Goal: Task Accomplishment & Management: Manage account settings

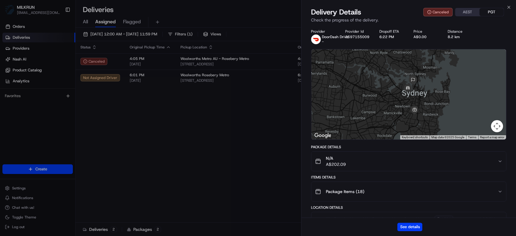
scroll to position [113, 0]
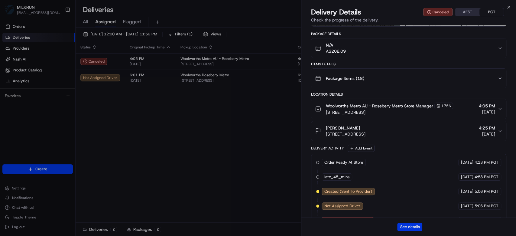
click at [414, 226] on button "See details" at bounding box center [409, 226] width 25 height 8
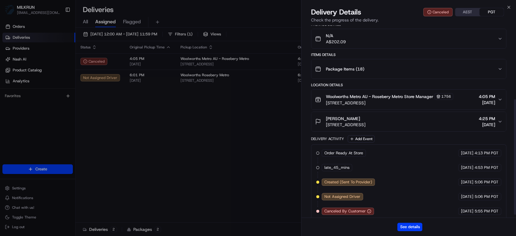
scroll to position [127, 0]
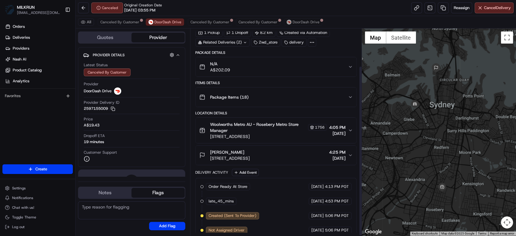
scroll to position [46, 0]
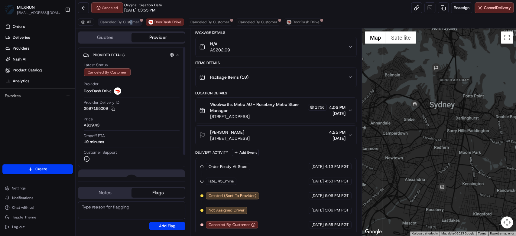
drag, startPoint x: 131, startPoint y: 16, endPoint x: 128, endPoint y: 19, distance: 3.4
click at [129, 18] on div "All Canceled By Customer DoorDash Drive Canceled By Customer Canceled By Custom…" at bounding box center [296, 22] width 440 height 12
click at [128, 19] on button "Canceled By Customer" at bounding box center [120, 21] width 44 height 7
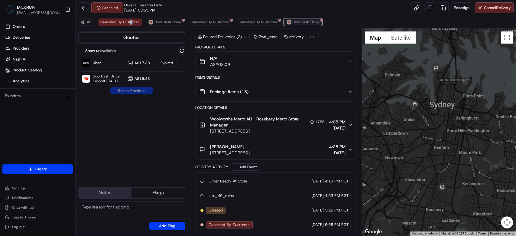
click at [305, 20] on span "DoorDash Drive" at bounding box center [306, 22] width 27 height 5
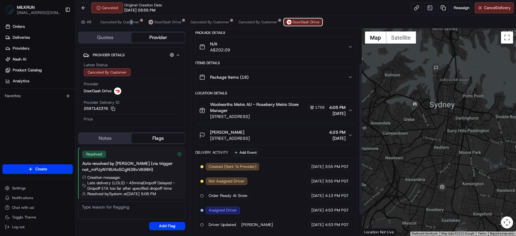
scroll to position [75, 0]
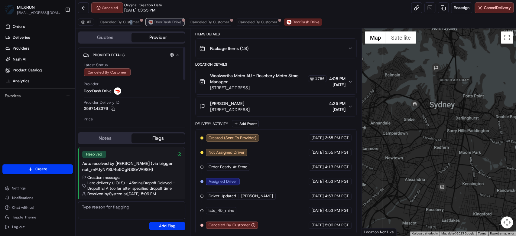
click at [164, 22] on span "DoorDash Drive" at bounding box center [167, 22] width 27 height 5
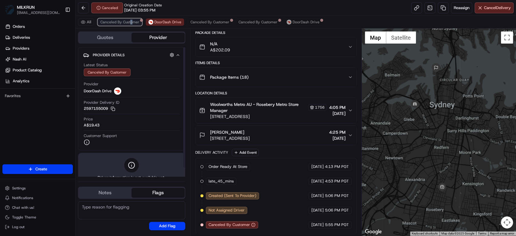
click at [131, 24] on span "Canceled By Customer" at bounding box center [119, 22] width 39 height 5
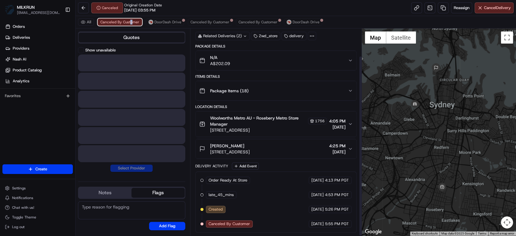
scroll to position [31, 0]
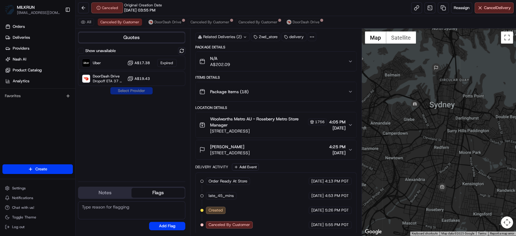
click at [181, 106] on div "Show unavailable Uber A$17.38 Expired DoorDash Drive Dropoff ETA 37 minutes A$1…" at bounding box center [131, 111] width 107 height 129
click at [162, 21] on span "DoorDash Drive" at bounding box center [167, 22] width 27 height 5
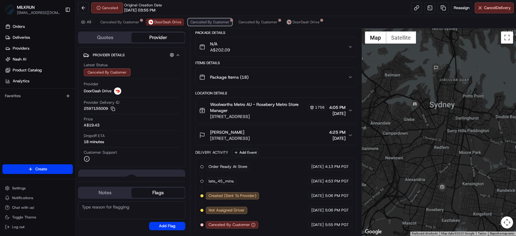
click at [206, 24] on span "Canceled By Customer" at bounding box center [209, 22] width 39 height 5
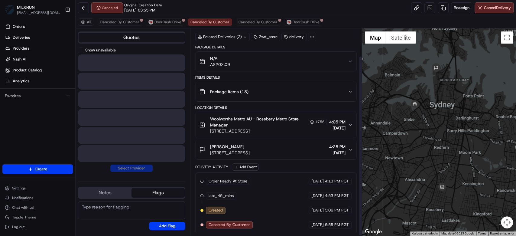
click at [157, 27] on div "All Canceled By Customer DoorDash Drive Canceled By Customer Canceled By Custom…" at bounding box center [296, 22] width 440 height 12
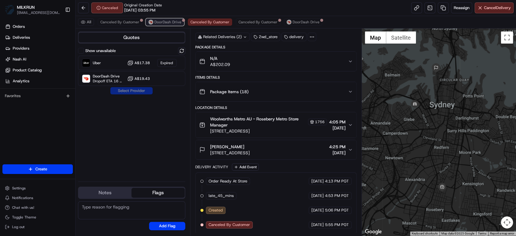
click at [160, 21] on span "DoorDash Drive" at bounding box center [167, 22] width 27 height 5
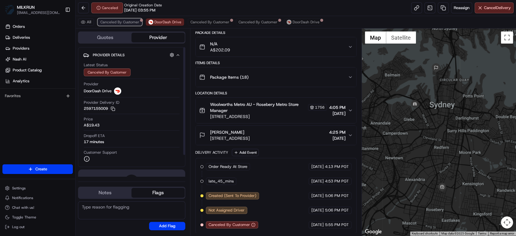
click at [118, 25] on button "Canceled By Customer" at bounding box center [120, 21] width 44 height 7
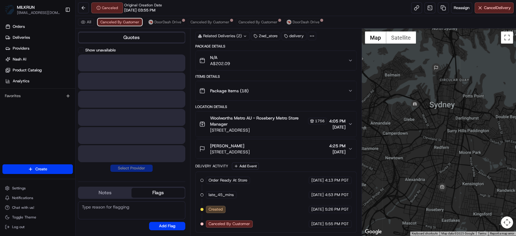
scroll to position [31, 0]
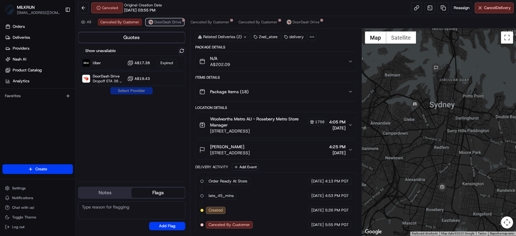
click at [163, 22] on span "DoorDash Drive" at bounding box center [167, 22] width 27 height 5
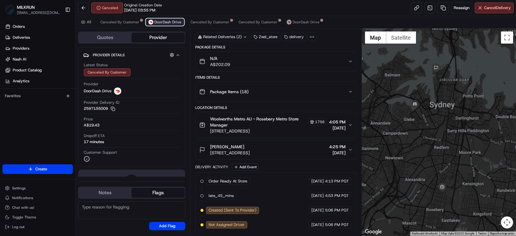
scroll to position [46, 0]
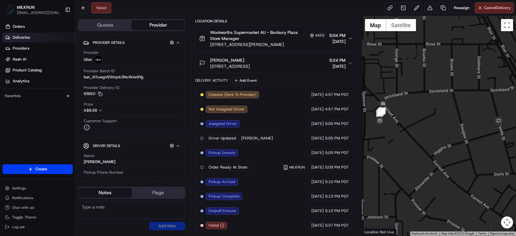
click at [49, 38] on link "Deliveries" at bounding box center [38, 38] width 73 height 10
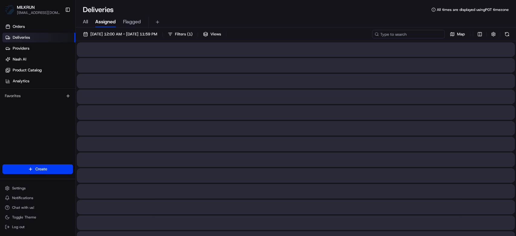
click at [411, 33] on input at bounding box center [408, 34] width 73 height 8
type input "luke upton"
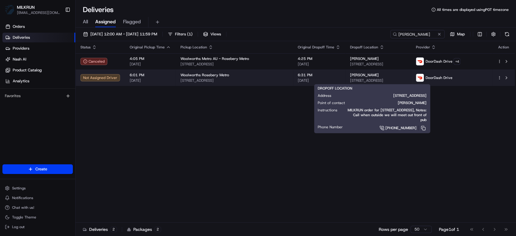
click at [350, 79] on span "35 Bettington St, Millers Point NSW 2000, Australia" at bounding box center [378, 80] width 56 height 5
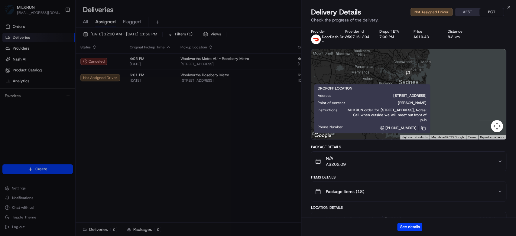
scroll to position [84, 0]
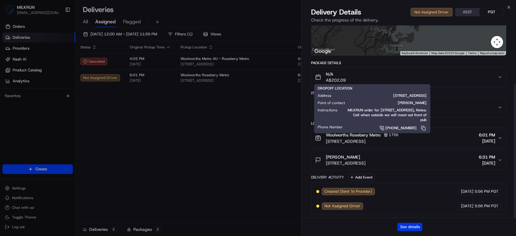
click at [405, 227] on button "See details" at bounding box center [409, 226] width 25 height 8
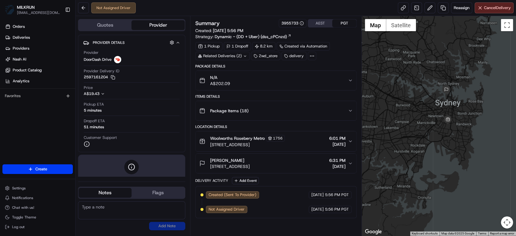
drag, startPoint x: 480, startPoint y: 136, endPoint x: 464, endPoint y: 112, distance: 28.8
click at [464, 112] on div at bounding box center [439, 125] width 154 height 219
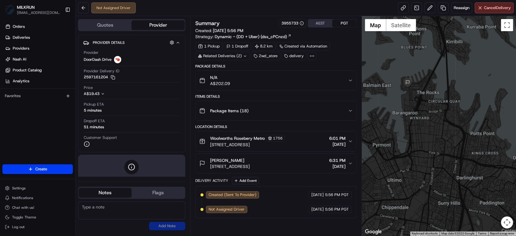
drag, startPoint x: 438, startPoint y: 106, endPoint x: 471, endPoint y: 73, distance: 47.9
click at [471, 73] on div at bounding box center [439, 125] width 154 height 219
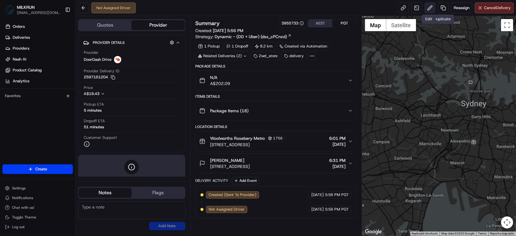
click at [431, 7] on button at bounding box center [429, 7] width 11 height 11
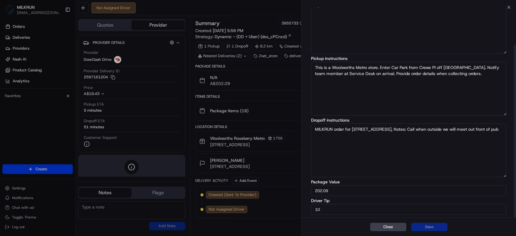
scroll to position [45, 0]
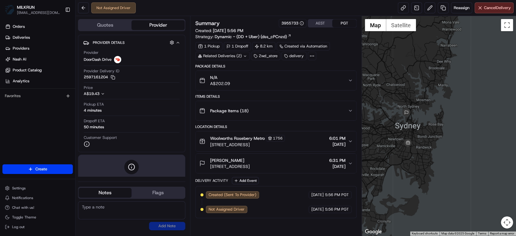
drag, startPoint x: 496, startPoint y: 121, endPoint x: 437, endPoint y: 137, distance: 60.4
click at [437, 137] on div at bounding box center [439, 125] width 154 height 219
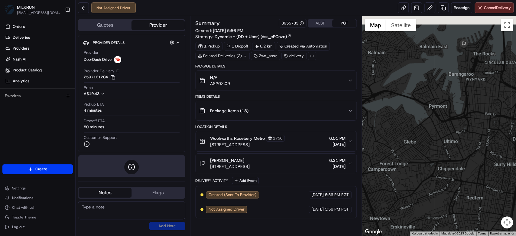
drag, startPoint x: 475, startPoint y: 92, endPoint x: 477, endPoint y: 109, distance: 16.7
click at [477, 109] on div at bounding box center [439, 125] width 154 height 219
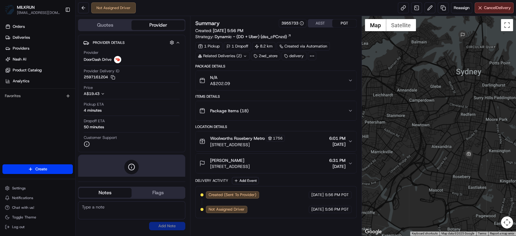
drag, startPoint x: 461, startPoint y: 137, endPoint x: 463, endPoint y: 102, distance: 35.4
click at [463, 102] on div at bounding box center [439, 125] width 154 height 219
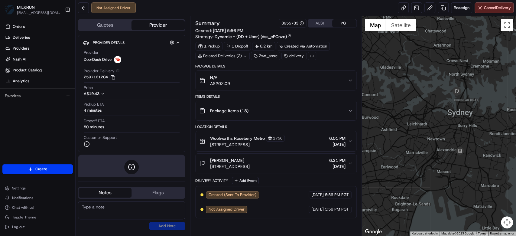
drag, startPoint x: 464, startPoint y: 127, endPoint x: 457, endPoint y: 143, distance: 17.3
click at [457, 143] on div at bounding box center [439, 125] width 154 height 219
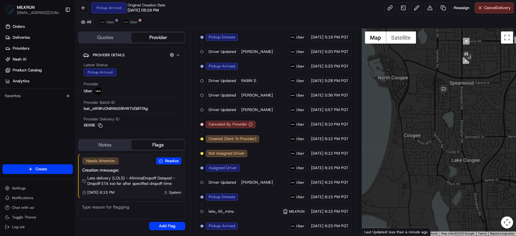
scroll to position [193, 0]
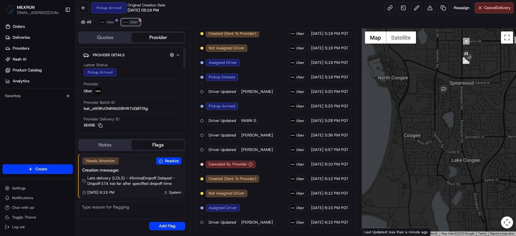
click at [133, 23] on span "Uber" at bounding box center [134, 22] width 8 height 5
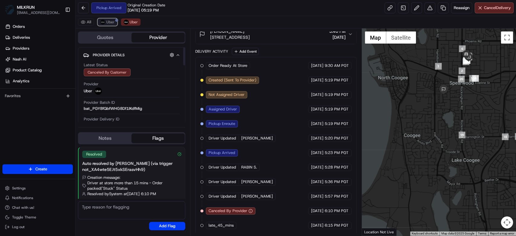
click at [112, 19] on button "Uber" at bounding box center [108, 21] width 20 height 7
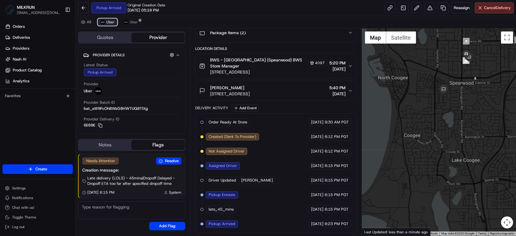
scroll to position [89, 0]
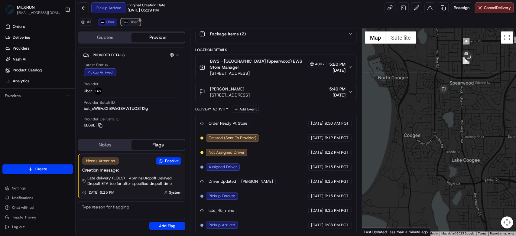
click at [123, 21] on button "Uber" at bounding box center [131, 21] width 20 height 7
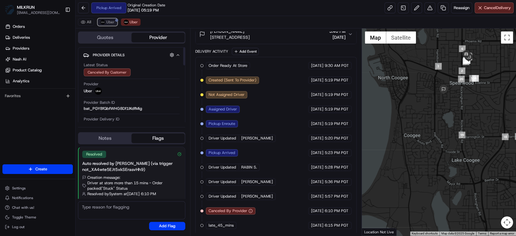
click at [110, 24] on span "Uber" at bounding box center [110, 22] width 8 height 5
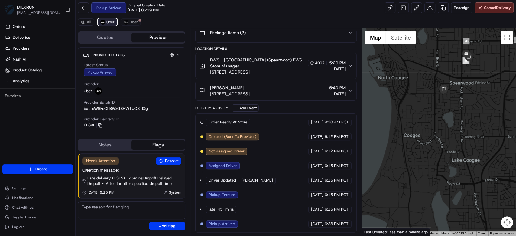
scroll to position [89, 0]
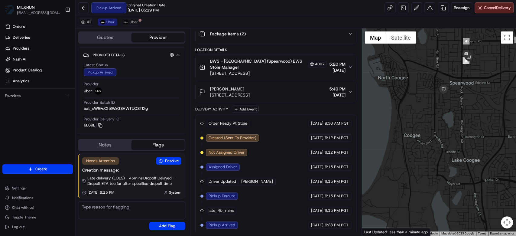
click at [282, 152] on div "Order Ready At Store MILKRUN 23/08/2025 9:30 AM PGT Created (Sent To Provider) …" at bounding box center [275, 174] width 151 height 109
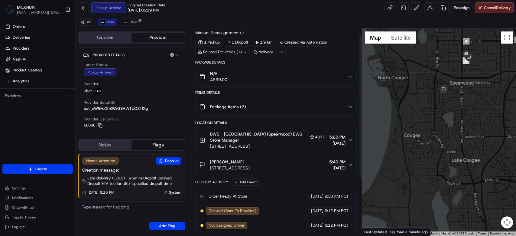
scroll to position [8, 0]
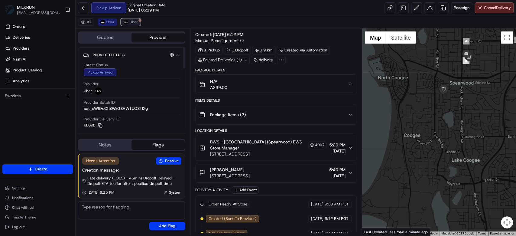
click at [131, 20] on span "Uber" at bounding box center [134, 22] width 8 height 5
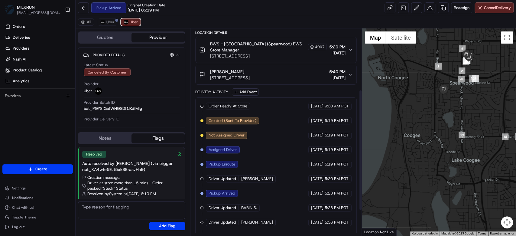
scroll to position [66, 0]
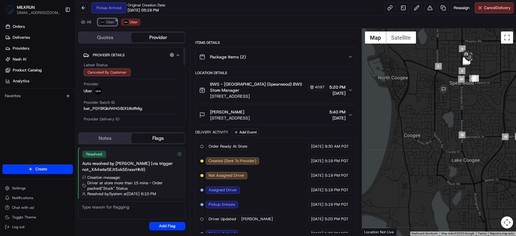
click at [108, 24] on span "Uber" at bounding box center [110, 22] width 8 height 5
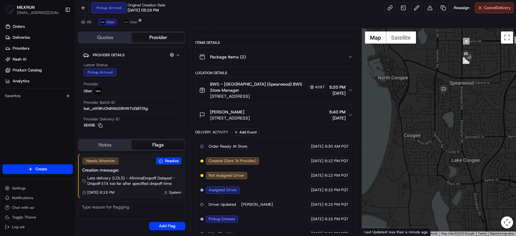
click at [488, 7] on span "Cancel Delivery" at bounding box center [497, 7] width 27 height 5
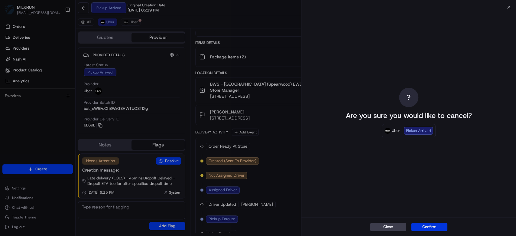
click at [432, 224] on button "Confirm" at bounding box center [429, 226] width 36 height 8
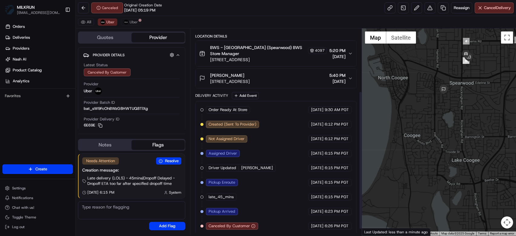
scroll to position [104, 0]
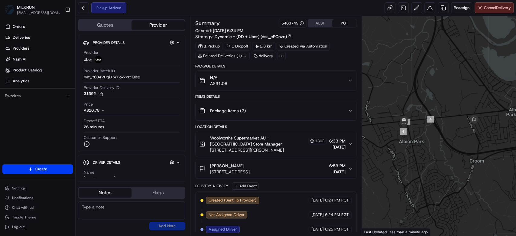
click at [493, 11] on button "Cancel Delivery" at bounding box center [494, 7] width 39 height 11
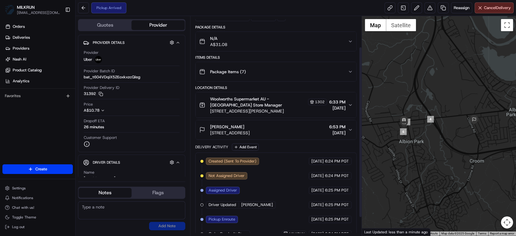
scroll to position [62, 0]
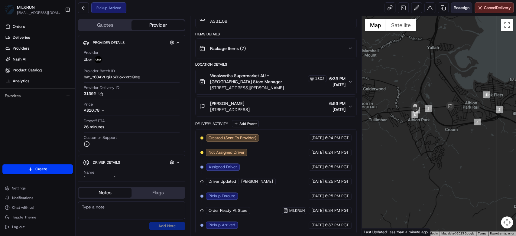
click at [458, 10] on span "Reassign" at bounding box center [462, 7] width 16 height 5
click at [250, 108] on span "[STREET_ADDRESS]" at bounding box center [230, 109] width 40 height 6
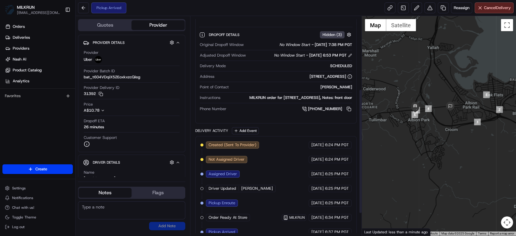
scroll to position [167, 0]
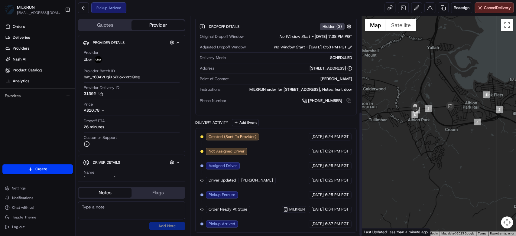
click at [499, 13] on div "Pickup Arrived Reassign Cancel Delivery" at bounding box center [296, 8] width 440 height 16
click at [500, 10] on span "Cancel Delivery" at bounding box center [497, 7] width 27 height 5
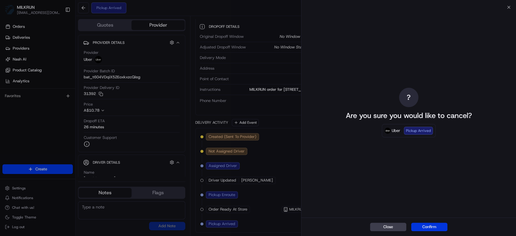
click at [440, 226] on button "Confirm" at bounding box center [429, 226] width 36 height 8
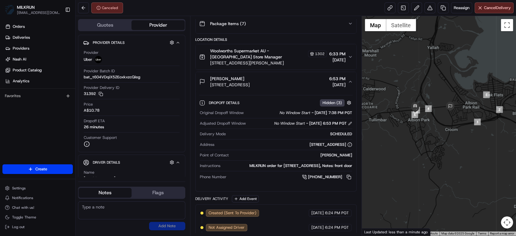
scroll to position [6, 0]
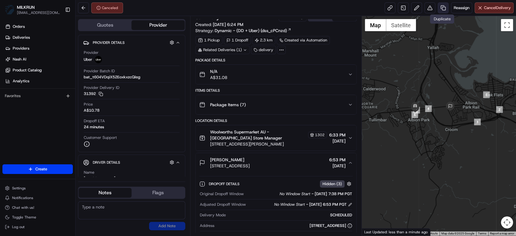
click at [445, 8] on link at bounding box center [443, 7] width 11 height 11
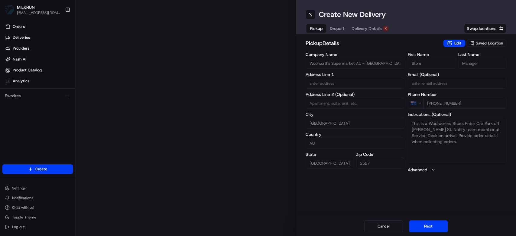
type input "[STREET_ADDRESS][PERSON_NAME]"
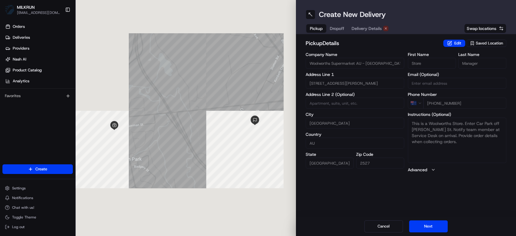
click at [339, 27] on span "Dropoff" at bounding box center [337, 28] width 15 height 6
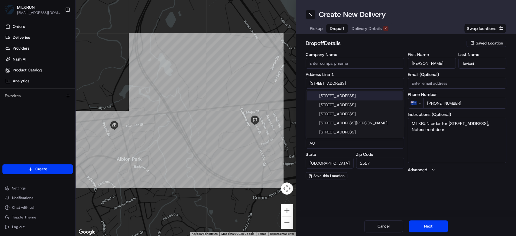
click at [314, 83] on input "[STREET_ADDRESS]" at bounding box center [355, 83] width 99 height 11
click at [360, 82] on input "[STREET_ADDRESS]" at bounding box center [355, 83] width 99 height 11
click at [362, 73] on label "Address Line 1" at bounding box center [355, 74] width 99 height 4
click at [353, 79] on input "[STREET_ADDRESS]" at bounding box center [355, 83] width 99 height 11
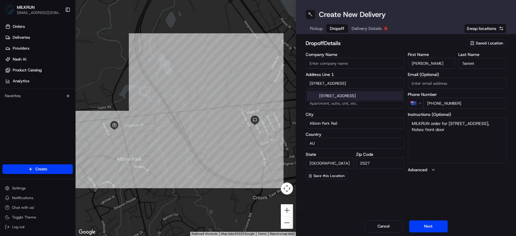
click at [387, 93] on div "[STREET_ADDRESS]" at bounding box center [355, 95] width 96 height 9
type input "[STREET_ADDRESS]"
type input "[GEOGRAPHIC_DATA]"
click at [369, 31] on span "Delivery Details" at bounding box center [367, 28] width 30 height 6
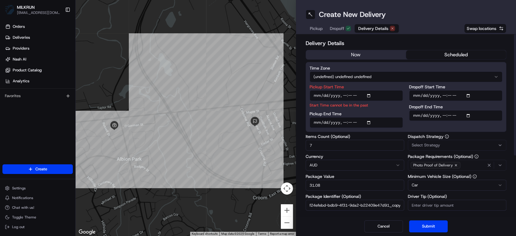
click at [351, 51] on button "now" at bounding box center [356, 54] width 100 height 9
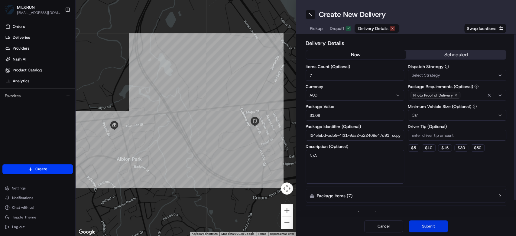
click at [441, 223] on button "Submit" at bounding box center [428, 226] width 39 height 12
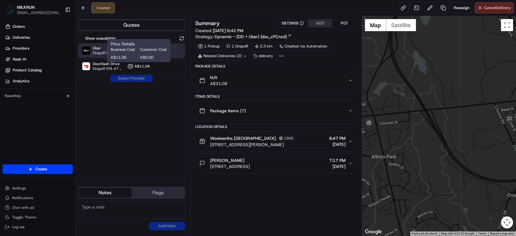
click at [96, 54] on span "Dropoff ETA 34 minutes" at bounding box center [109, 52] width 32 height 5
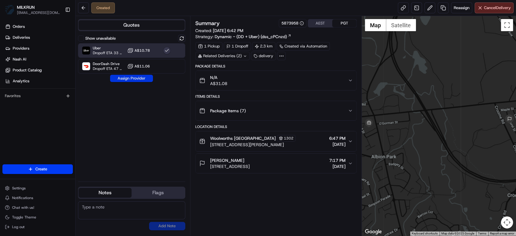
click at [130, 77] on button "Assign Provider" at bounding box center [131, 78] width 43 height 7
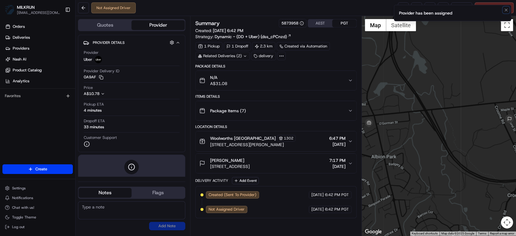
drag, startPoint x: 508, startPoint y: 10, endPoint x: 445, endPoint y: 9, distance: 62.9
click at [504, 10] on icon "Notifications (F8)" at bounding box center [506, 10] width 5 height 5
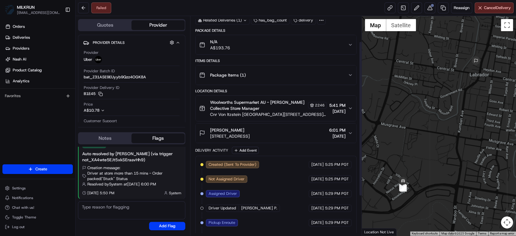
scroll to position [91, 0]
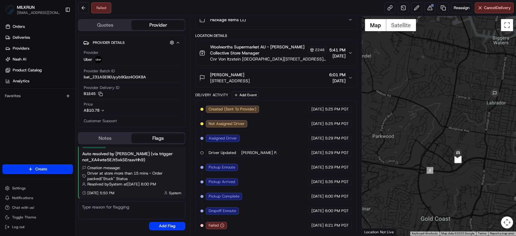
drag, startPoint x: 485, startPoint y: 134, endPoint x: 438, endPoint y: 130, distance: 47.7
click at [438, 130] on div at bounding box center [439, 125] width 154 height 219
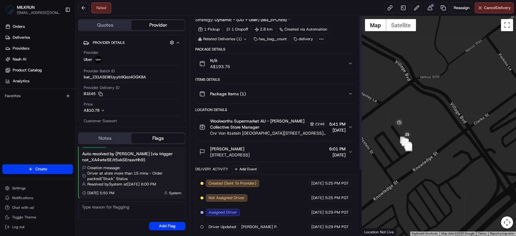
scroll to position [0, 0]
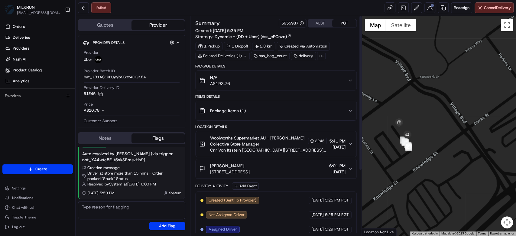
click at [452, 39] on div at bounding box center [439, 125] width 154 height 219
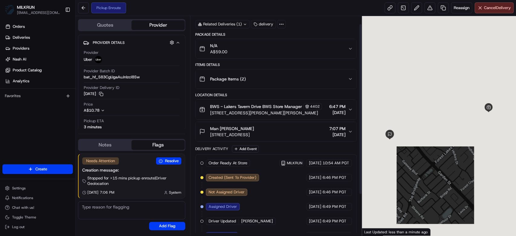
scroll to position [62, 0]
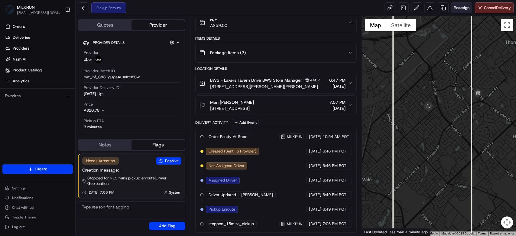
click at [452, 4] on button "Reassign" at bounding box center [461, 7] width 21 height 11
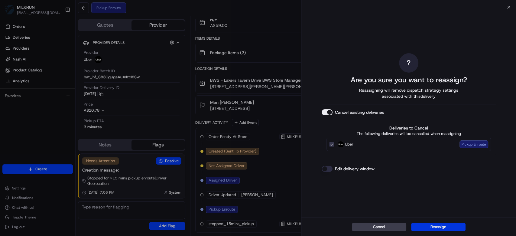
click at [430, 230] on button "Reassign" at bounding box center [438, 226] width 54 height 8
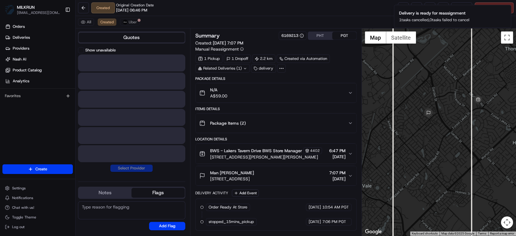
scroll to position [2, 0]
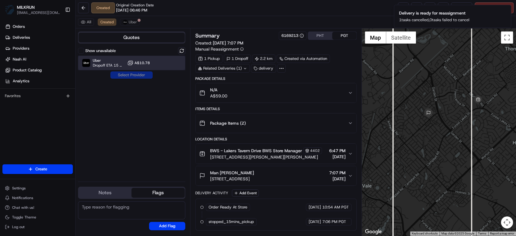
click at [130, 66] on div "Uber Dropoff ETA 15 minutes A$10.78" at bounding box center [131, 63] width 107 height 15
click at [134, 77] on button "Assign Provider" at bounding box center [131, 74] width 43 height 7
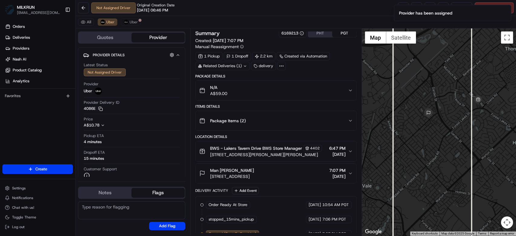
scroll to position [31, 0]
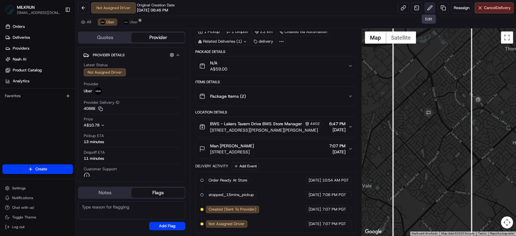
click at [424, 6] on button at bounding box center [429, 7] width 11 height 11
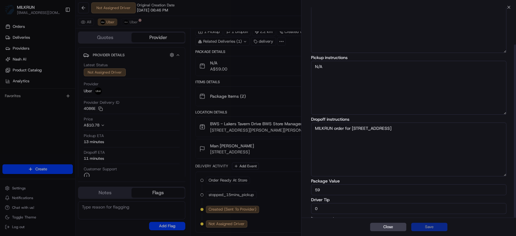
scroll to position [45, 0]
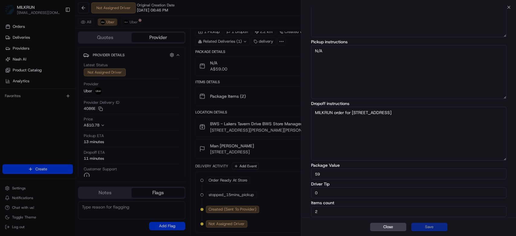
drag, startPoint x: 341, startPoint y: 191, endPoint x: 294, endPoint y: 192, distance: 46.9
click at [294, 192] on body "MILKRUN [EMAIL_ADDRESS][DOMAIN_NAME] Toggle Sidebar Orders Deliveries Providers…" at bounding box center [258, 118] width 516 height 236
click at [342, 192] on input "0" at bounding box center [408, 192] width 195 height 11
drag, startPoint x: 342, startPoint y: 192, endPoint x: 266, endPoint y: 188, distance: 76.6
click at [280, 192] on body "MILKRUN mtranluong@woolworths.com.au Toggle Sidebar Orders Deliveries Providers…" at bounding box center [258, 118] width 516 height 236
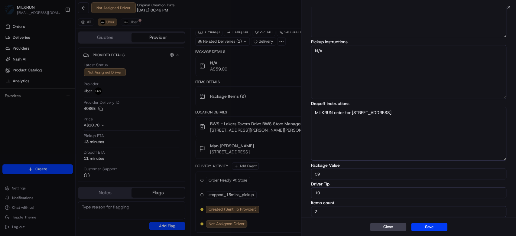
type input "10"
click at [428, 227] on button "Save" at bounding box center [429, 226] width 36 height 8
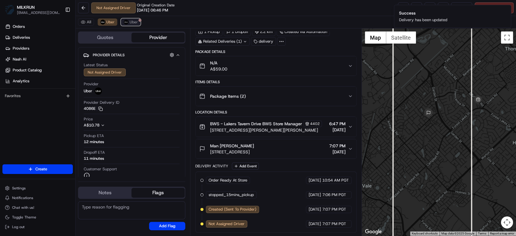
click at [121, 22] on button "Uber" at bounding box center [131, 21] width 20 height 7
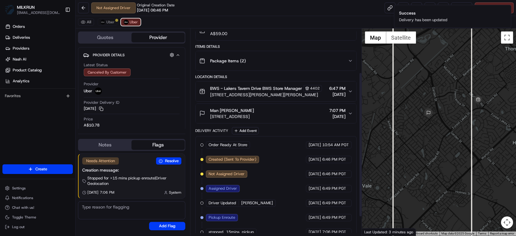
scroll to position [89, 0]
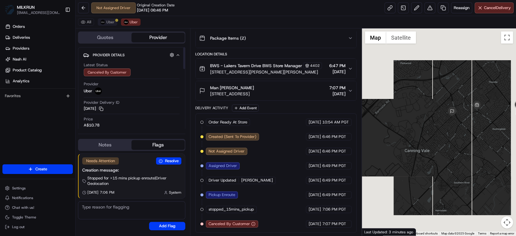
drag, startPoint x: 105, startPoint y: 18, endPoint x: 106, endPoint y: 21, distance: 3.1
click at [105, 20] on div "All Uber Uber" at bounding box center [296, 22] width 440 height 12
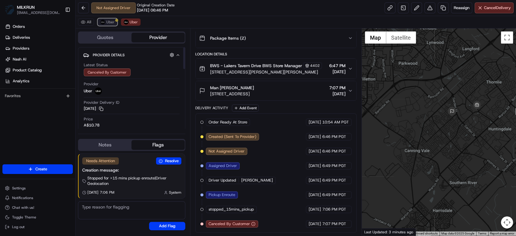
click at [106, 21] on span "Uber" at bounding box center [110, 22] width 8 height 5
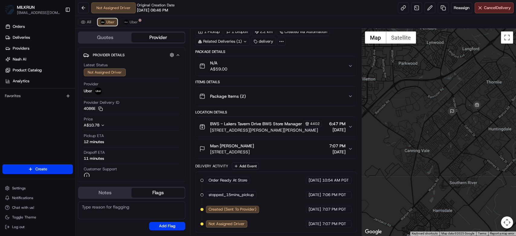
scroll to position [31, 0]
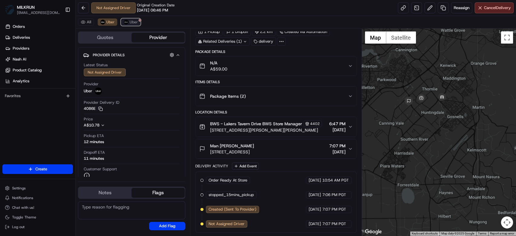
click at [136, 25] on button "Uber" at bounding box center [131, 21] width 20 height 7
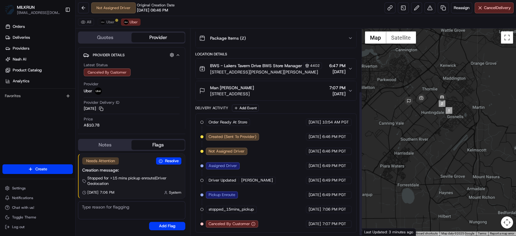
click at [108, 25] on div "All Uber Uber" at bounding box center [296, 22] width 440 height 12
click at [108, 23] on span "Uber" at bounding box center [110, 22] width 8 height 5
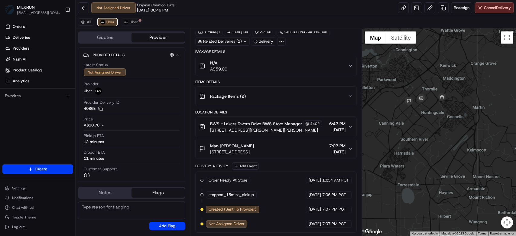
scroll to position [31, 0]
click at [254, 148] on div "Man Li" at bounding box center [232, 146] width 44 height 6
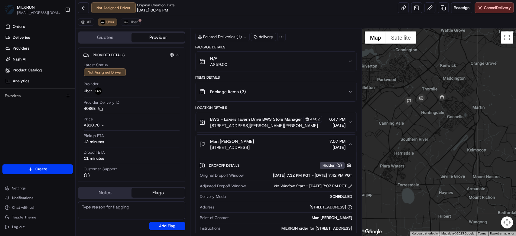
click at [284, 128] on span "119 Murdoch Rd, Thornlie, WA 6108, AU" at bounding box center [266, 125] width 112 height 6
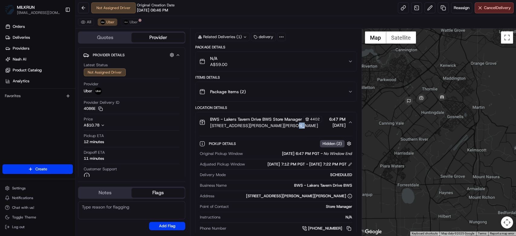
click at [284, 128] on span "119 Murdoch Rd, Thornlie, WA 6108, AU" at bounding box center [266, 125] width 112 height 6
click at [330, 118] on div "BWS - Lakers Tavern Drive BWS Store Manager 4402 119 Murdoch Rd, Thornlie, WA 6…" at bounding box center [273, 122] width 149 height 13
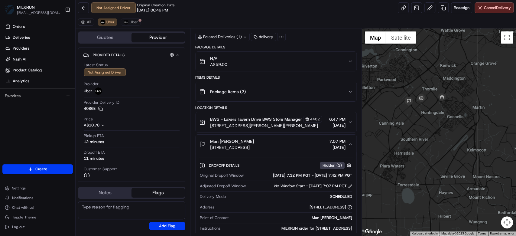
click at [335, 141] on button "Man Li 99 C Gateway Boulevard, Canning Vale, WA 6155, AU 7:07 PM 23/08/2025" at bounding box center [276, 143] width 161 height 19
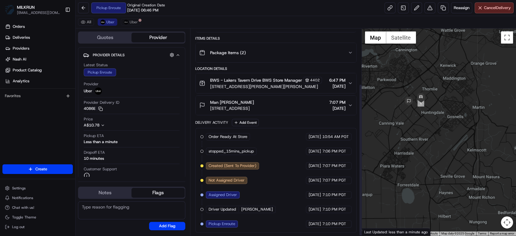
scroll to position [75, 0]
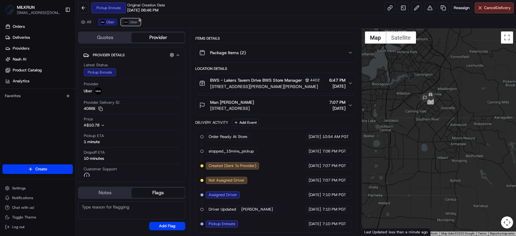
click at [130, 24] on span "Uber" at bounding box center [134, 22] width 8 height 5
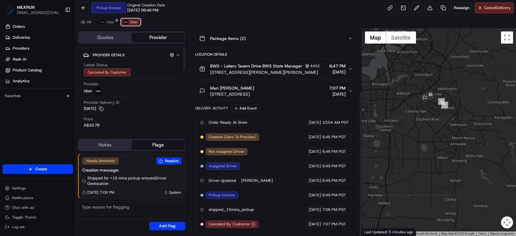
scroll to position [89, 0]
click at [106, 23] on span "Uber" at bounding box center [110, 22] width 8 height 5
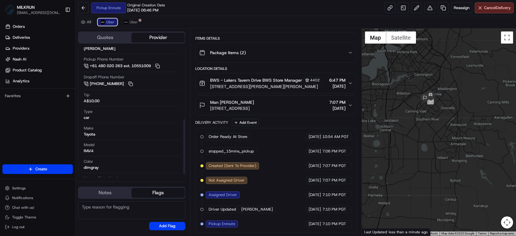
scroll to position [177, 0]
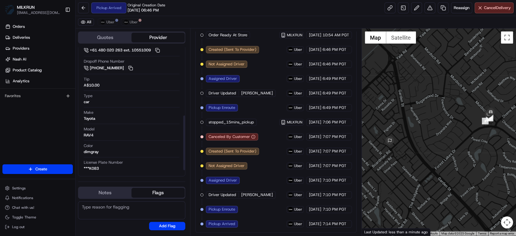
scroll to position [137, 0]
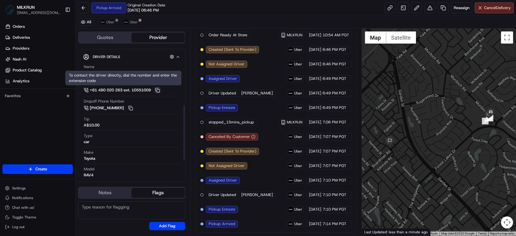
click at [159, 89] on button at bounding box center [157, 90] width 7 height 7
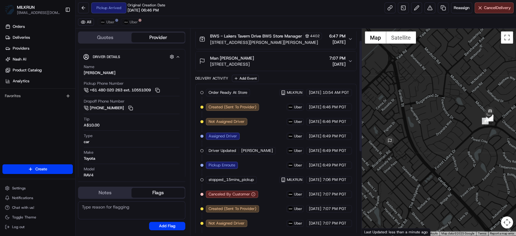
scroll to position [15, 0]
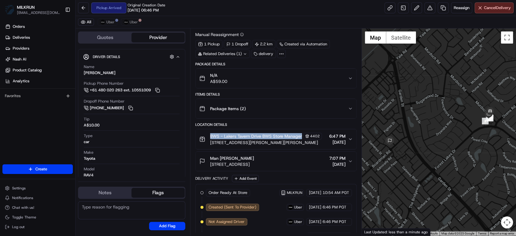
drag, startPoint x: 210, startPoint y: 134, endPoint x: 239, endPoint y: 141, distance: 30.4
click at [239, 141] on div "BWS - Lakers Tavern Drive BWS Store Manager [STREET_ADDRESS][PERSON_NAME]" at bounding box center [260, 139] width 123 height 13
copy span "BWS - Lakers Tavern Drive BWS Store Manager"
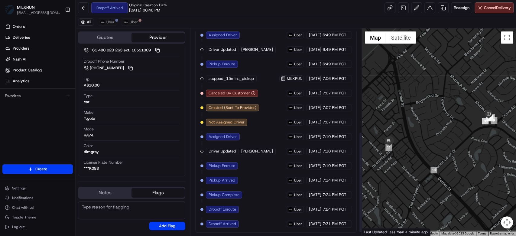
scroll to position [98, 0]
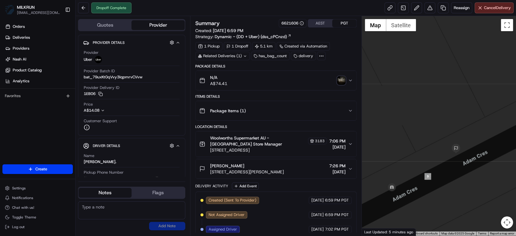
drag, startPoint x: 441, startPoint y: 153, endPoint x: 327, endPoint y: 80, distance: 135.1
click at [464, 108] on div at bounding box center [439, 125] width 154 height 219
drag, startPoint x: 351, startPoint y: 77, endPoint x: 342, endPoint y: 79, distance: 9.0
click at [346, 78] on button "N/A A$74.41" at bounding box center [276, 80] width 161 height 19
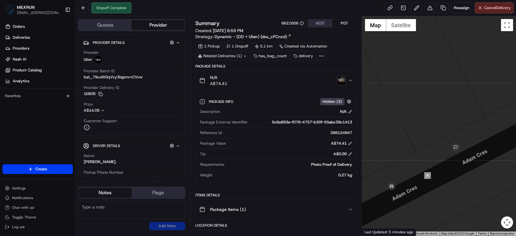
click at [342, 79] on img "button" at bounding box center [341, 80] width 8 height 8
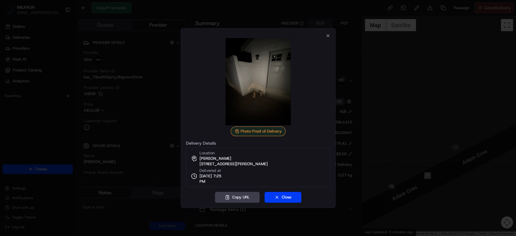
click at [329, 39] on div at bounding box center [258, 81] width 144 height 87
click at [328, 37] on icon "button" at bounding box center [328, 35] width 5 height 5
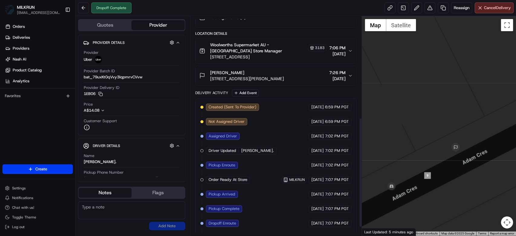
scroll to position [201, 0]
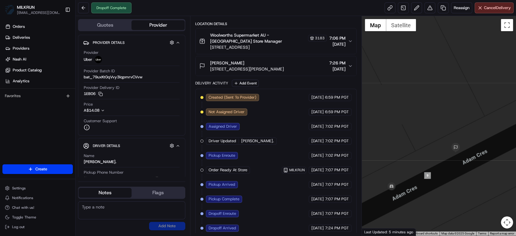
click at [236, 66] on span "[STREET_ADDRESS][PERSON_NAME]" at bounding box center [247, 69] width 74 height 6
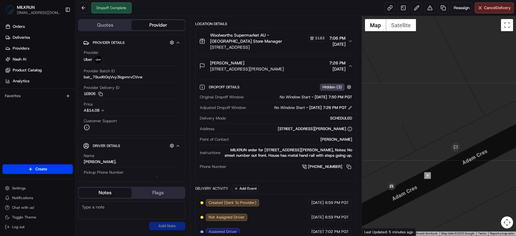
click at [236, 66] on span "[STREET_ADDRESS][PERSON_NAME]" at bounding box center [247, 69] width 74 height 6
copy span "[STREET_ADDRESS][PERSON_NAME]"
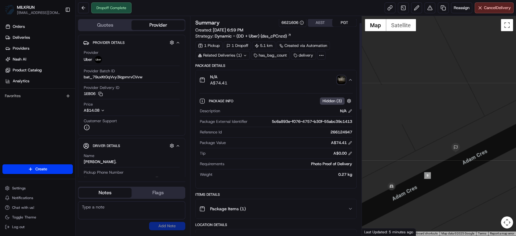
scroll to position [0, 0]
click at [342, 77] on img "button" at bounding box center [341, 80] width 8 height 8
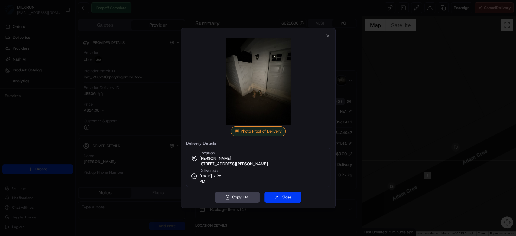
click at [367, 72] on div at bounding box center [258, 118] width 516 height 236
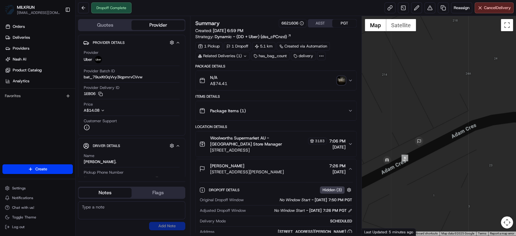
click at [304, 163] on div "[PERSON_NAME] [STREET_ADDRESS][PERSON_NAME][PERSON_NAME] 7:26 PM [DATE]" at bounding box center [273, 169] width 149 height 12
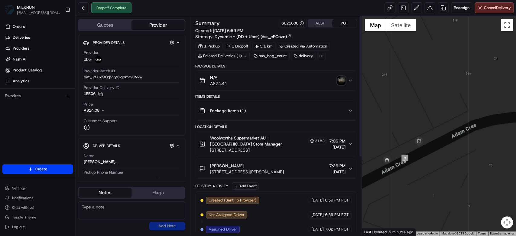
click at [248, 74] on div "N/A A$74.41" at bounding box center [273, 80] width 149 height 12
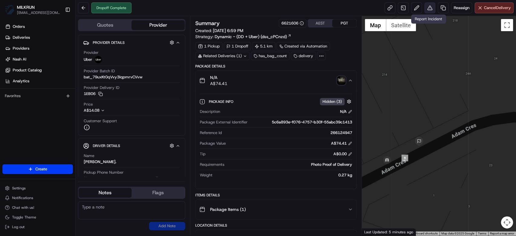
click at [426, 10] on button at bounding box center [429, 7] width 11 height 11
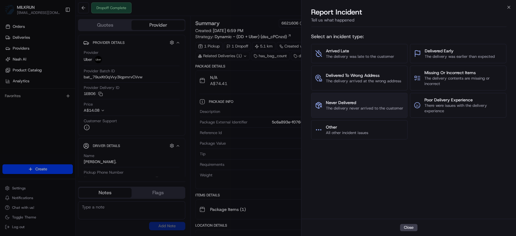
click at [358, 104] on span "Never Delivered" at bounding box center [364, 102] width 77 height 6
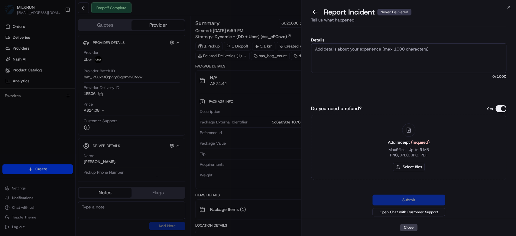
click at [386, 59] on textarea "Details" at bounding box center [408, 58] width 195 height 30
type textarea "Hi team, please issue a refund for this order, driver has gone to a wrong addre…"
click at [410, 164] on button "Select files" at bounding box center [409, 167] width 32 height 8
type input "C:\fakepath\zach.png"
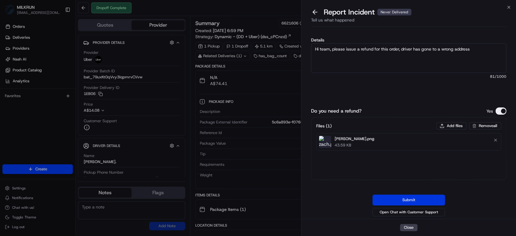
click at [420, 201] on button "Submit" at bounding box center [408, 199] width 73 height 11
